Goal: Information Seeking & Learning: Check status

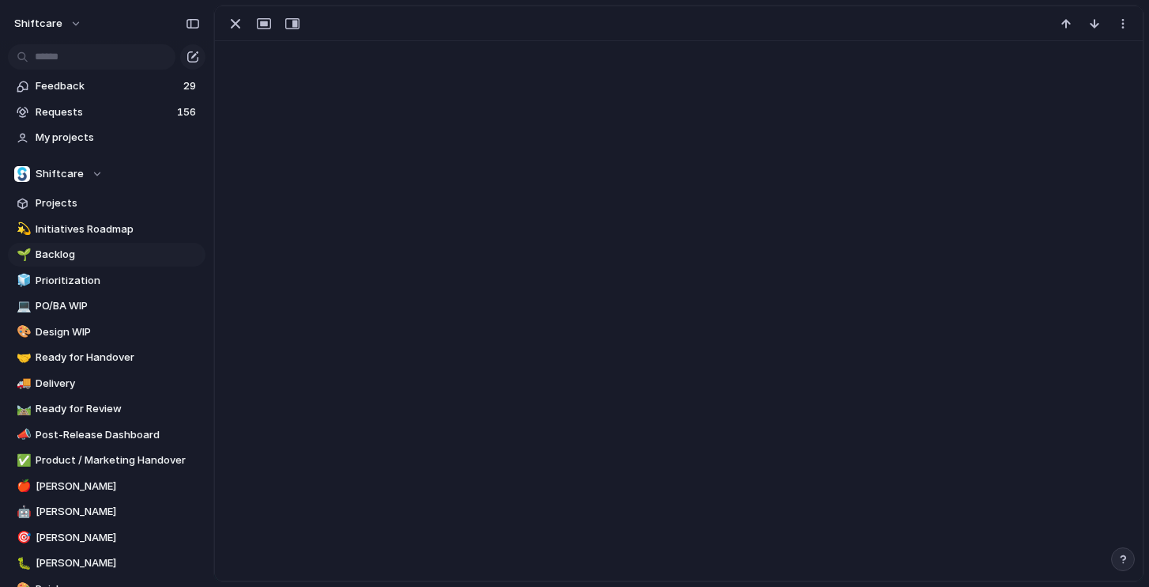
click at [509, 157] on div at bounding box center [679, 293] width 930 height 575
